Goal: Task Accomplishment & Management: Manage account settings

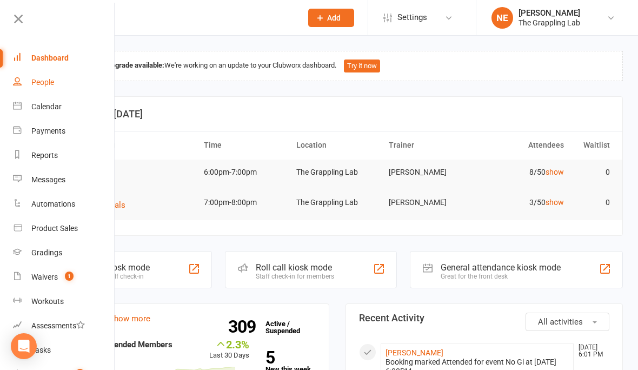
click at [49, 78] on div "People" at bounding box center [42, 82] width 23 height 9
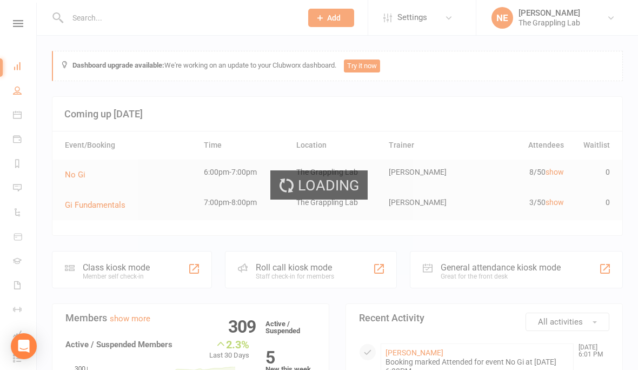
select select "100"
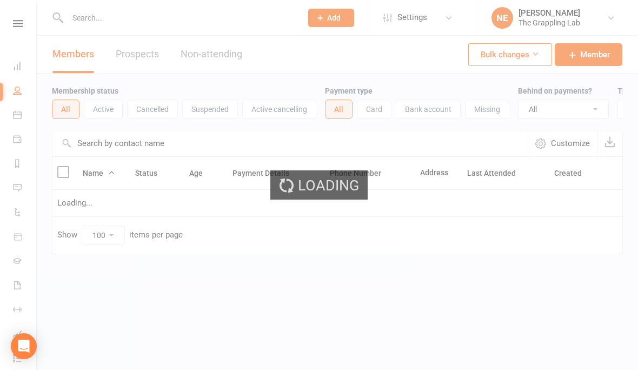
click at [105, 19] on div "Loading" at bounding box center [319, 185] width 638 height 370
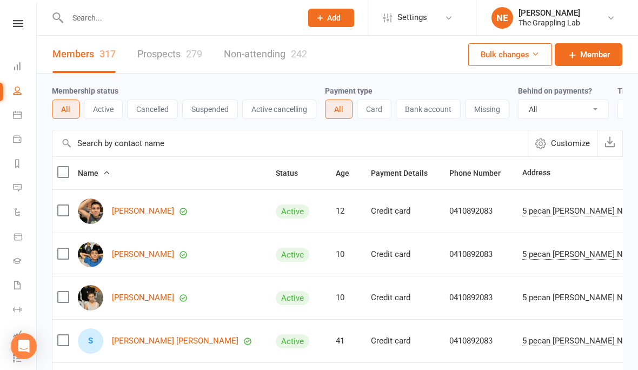
click at [84, 24] on input "text" at bounding box center [179, 17] width 230 height 15
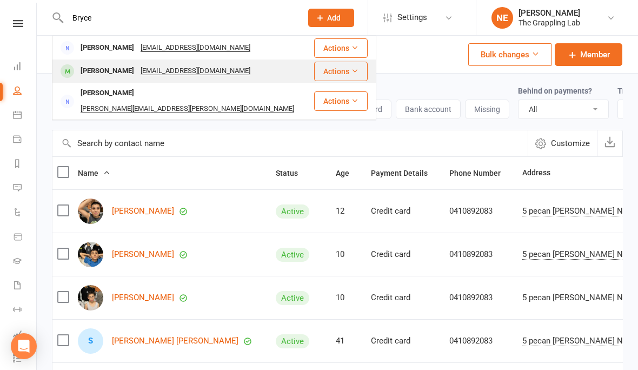
type input "Bryce"
click at [97, 70] on div "[PERSON_NAME]" at bounding box center [107, 71] width 60 height 16
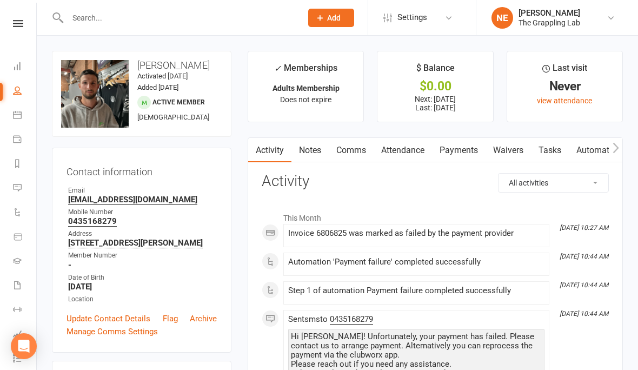
scroll to position [4, 0]
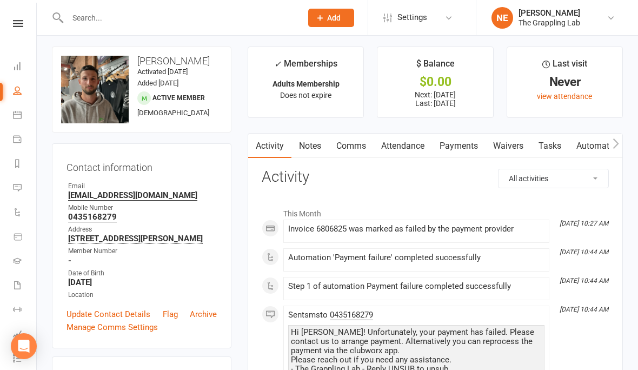
click at [126, 23] on input "text" at bounding box center [179, 17] width 230 height 15
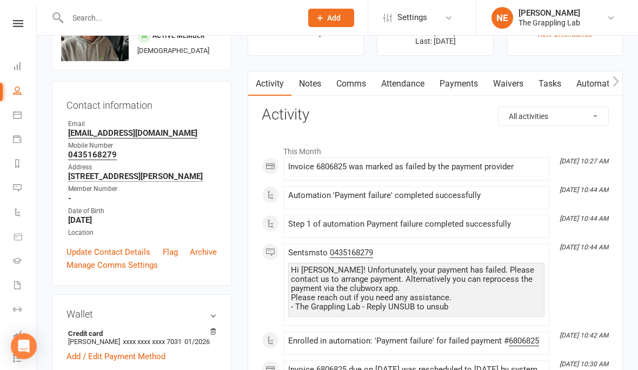
scroll to position [0, 0]
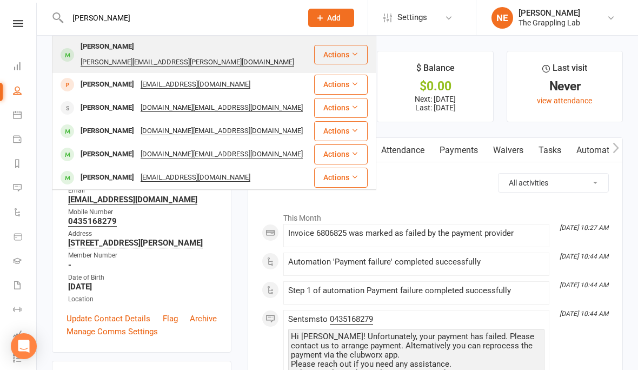
type input "[PERSON_NAME]"
click at [98, 48] on div "[PERSON_NAME]" at bounding box center [107, 47] width 60 height 16
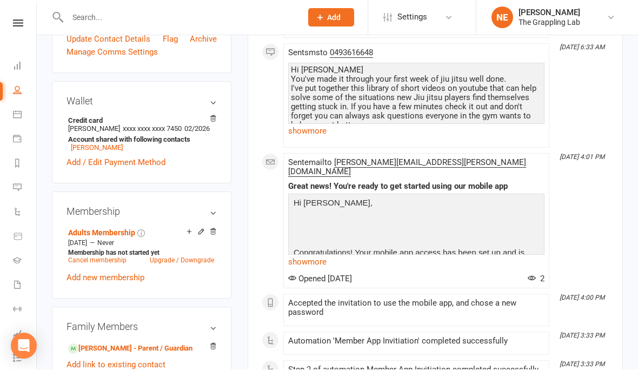
scroll to position [289, 0]
click at [111, 354] on link "[PERSON_NAME] - Parent / Guardian" at bounding box center [130, 348] width 124 height 11
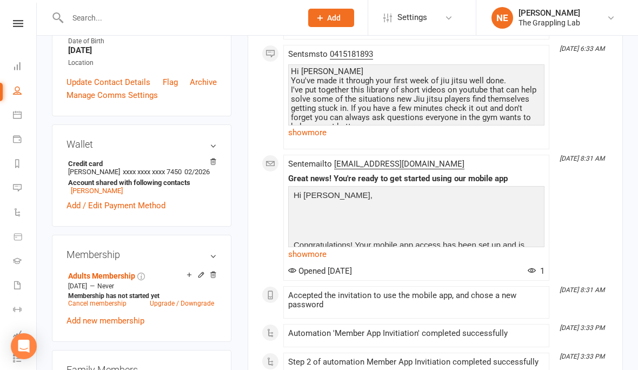
scroll to position [238, 0]
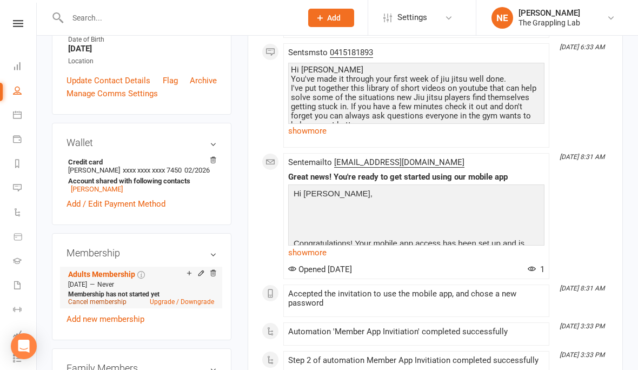
click at [118, 306] on link "Cancel membership" at bounding box center [97, 302] width 58 height 8
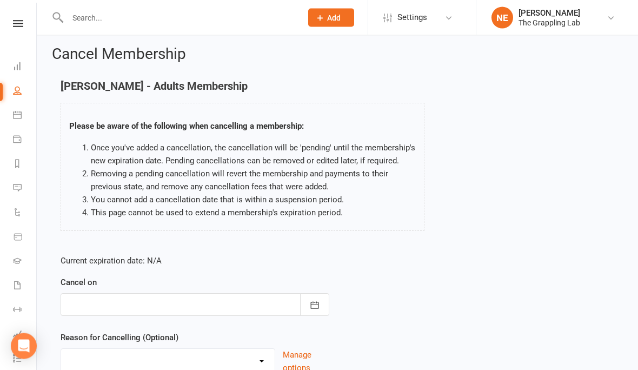
scroll to position [5, 0]
click at [316, 308] on icon "button" at bounding box center [314, 304] width 11 height 11
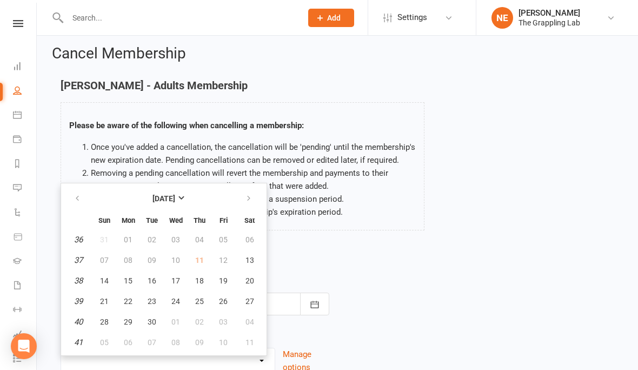
click at [196, 255] on td "11" at bounding box center [199, 259] width 23 height 19
click at [228, 255] on td "12" at bounding box center [223, 259] width 23 height 19
click at [252, 256] on span "13" at bounding box center [250, 260] width 9 height 9
type input "[DATE]"
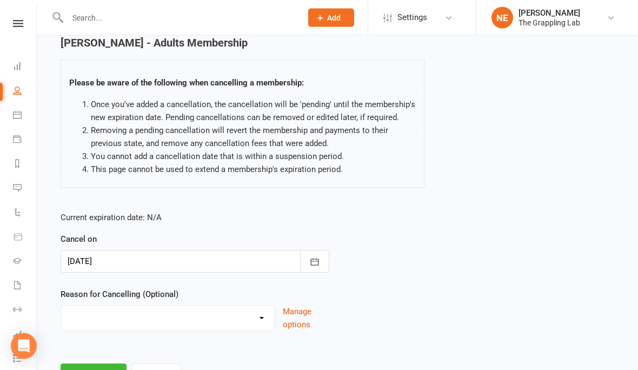
click at [190, 326] on select "BAD PAYER Holiday Injury Not interested Other reason" at bounding box center [168, 317] width 214 height 22
select select "4"
click at [137, 369] on input at bounding box center [195, 374] width 269 height 23
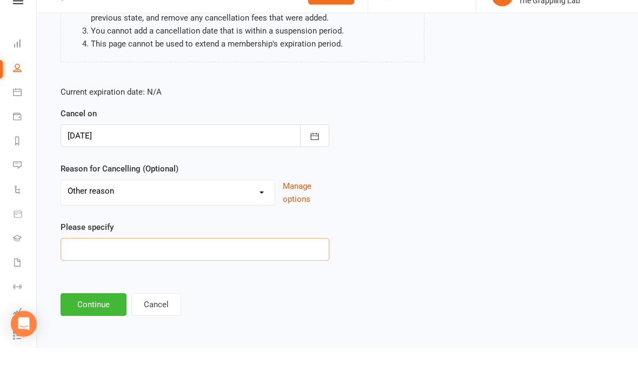
scroll to position [161, 0]
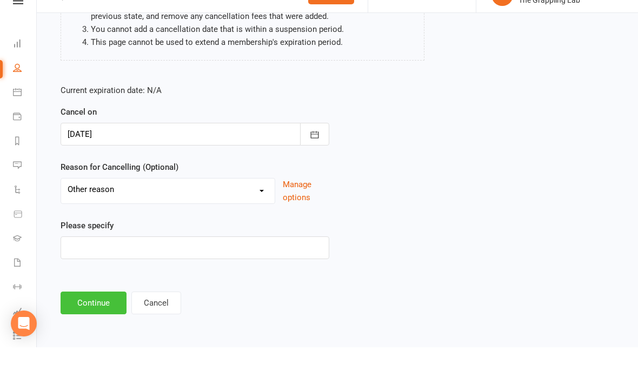
click at [92, 314] on button "Continue" at bounding box center [94, 325] width 66 height 23
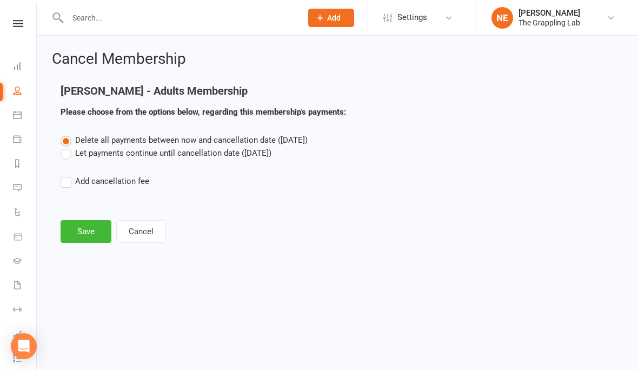
scroll to position [0, 0]
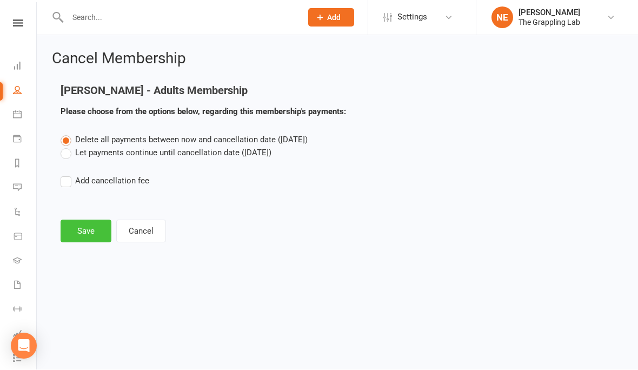
click at [88, 227] on button "Save" at bounding box center [86, 231] width 51 height 23
